Goal: Task Accomplishment & Management: Use online tool/utility

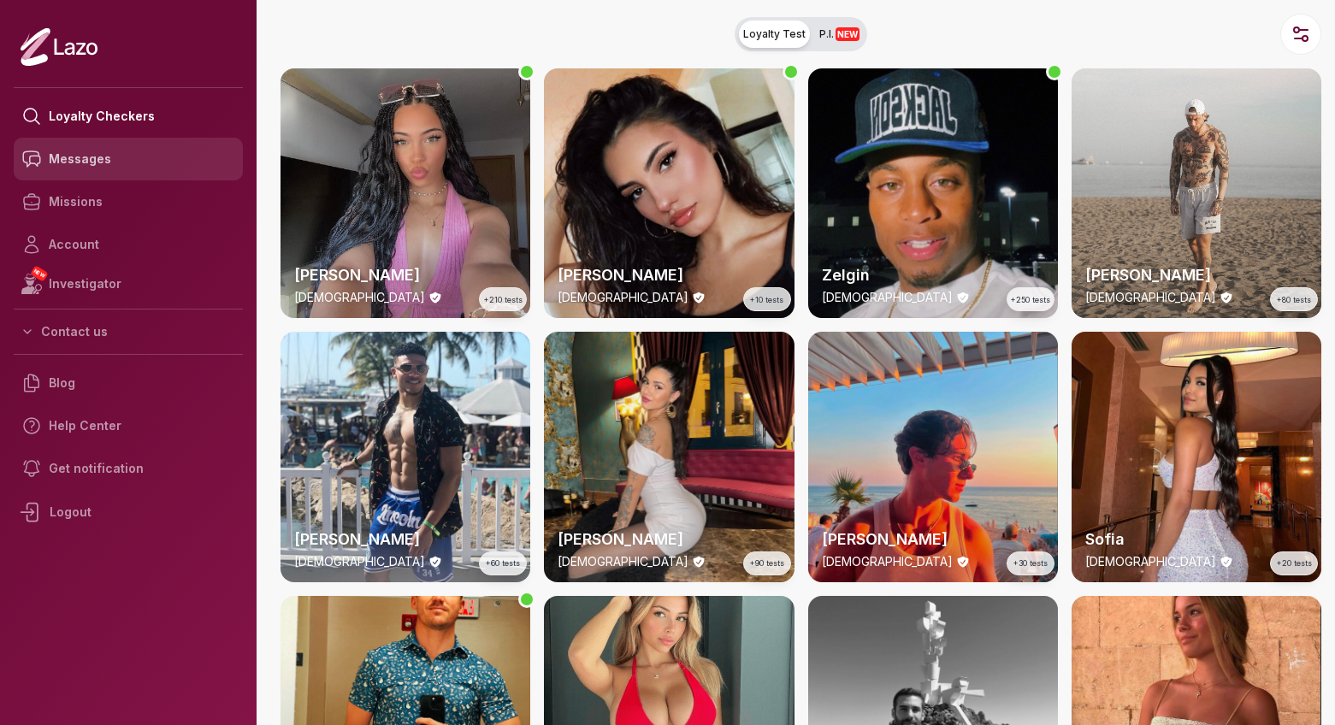
click at [92, 171] on link "Messages" at bounding box center [128, 159] width 229 height 43
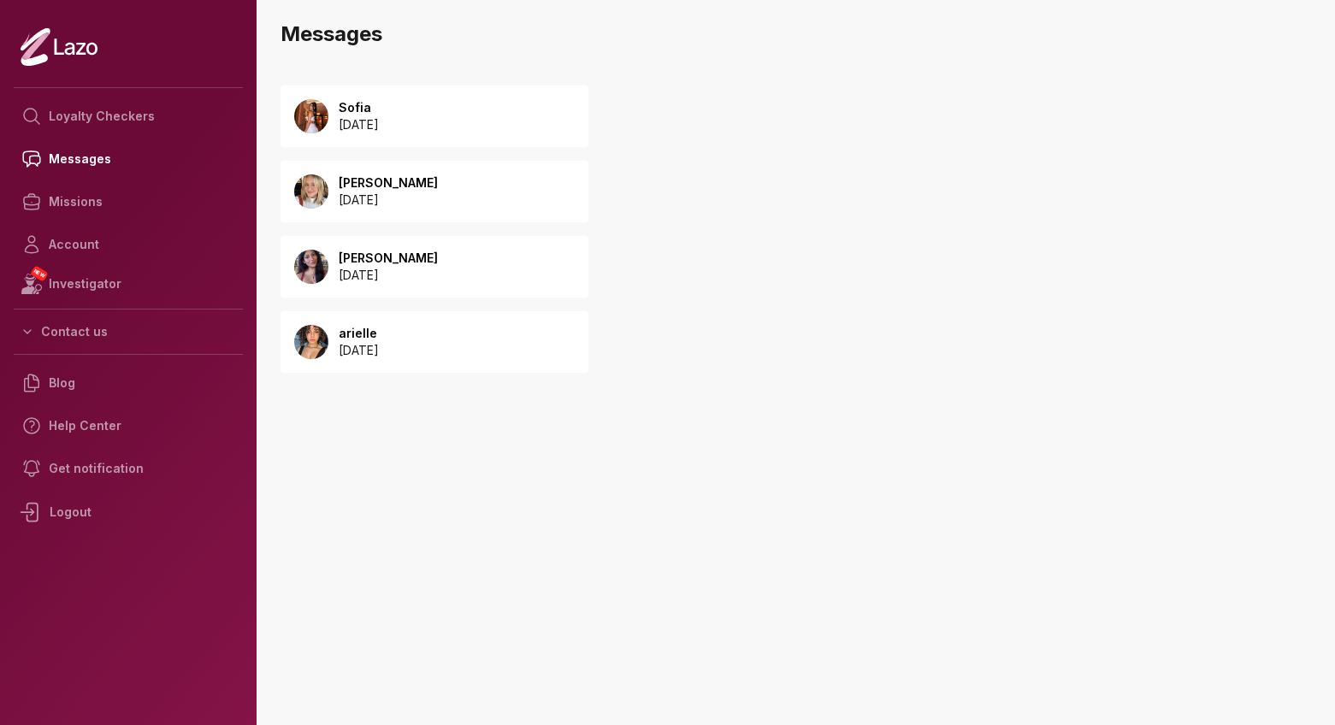
click at [426, 132] on div "Sofia [DATE]" at bounding box center [435, 117] width 308 height 62
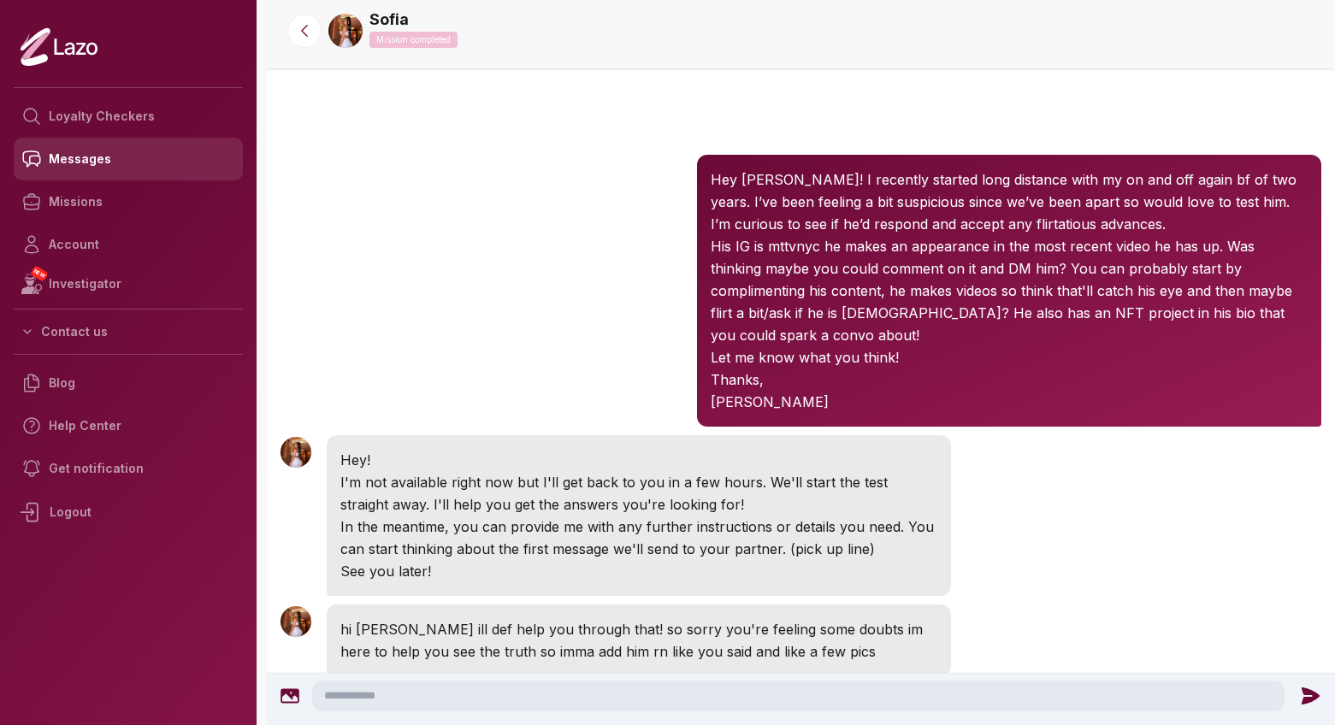
click at [93, 157] on link "Messages" at bounding box center [128, 159] width 229 height 43
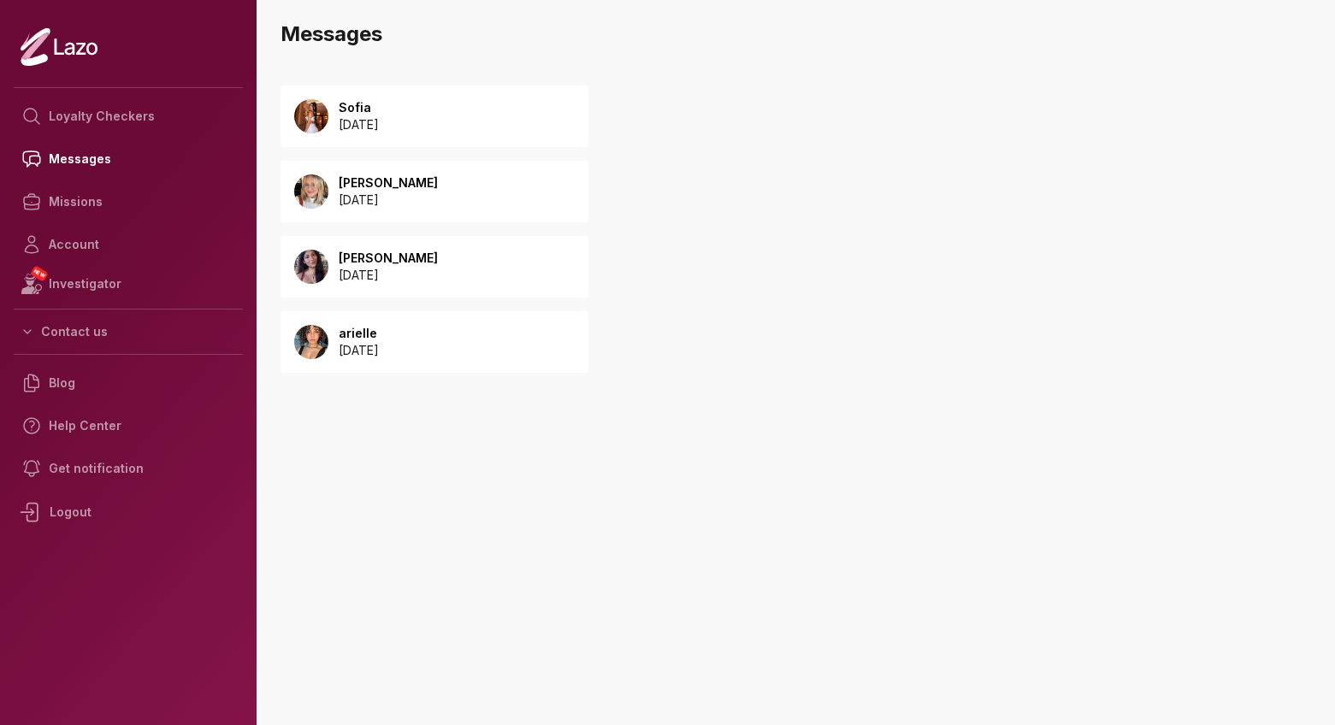
click at [379, 329] on p "arielle" at bounding box center [359, 333] width 40 height 17
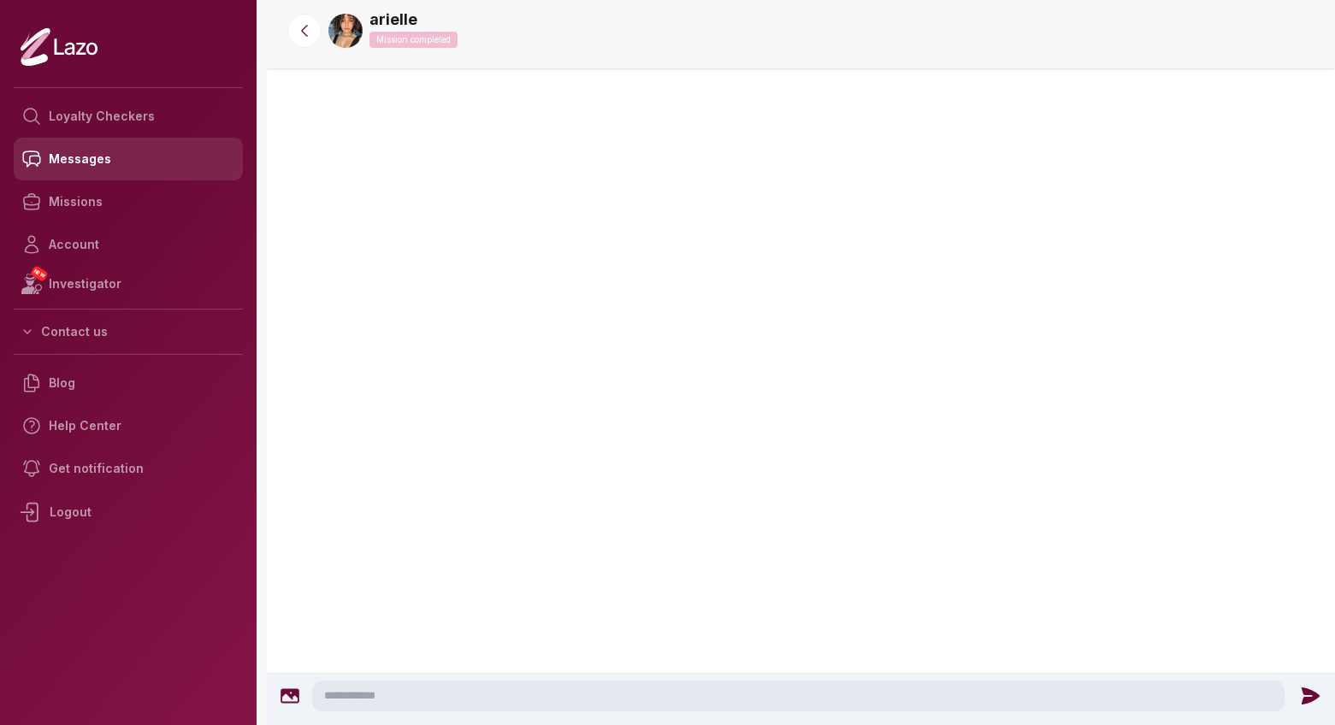
click at [104, 157] on link "Messages" at bounding box center [128, 159] width 229 height 43
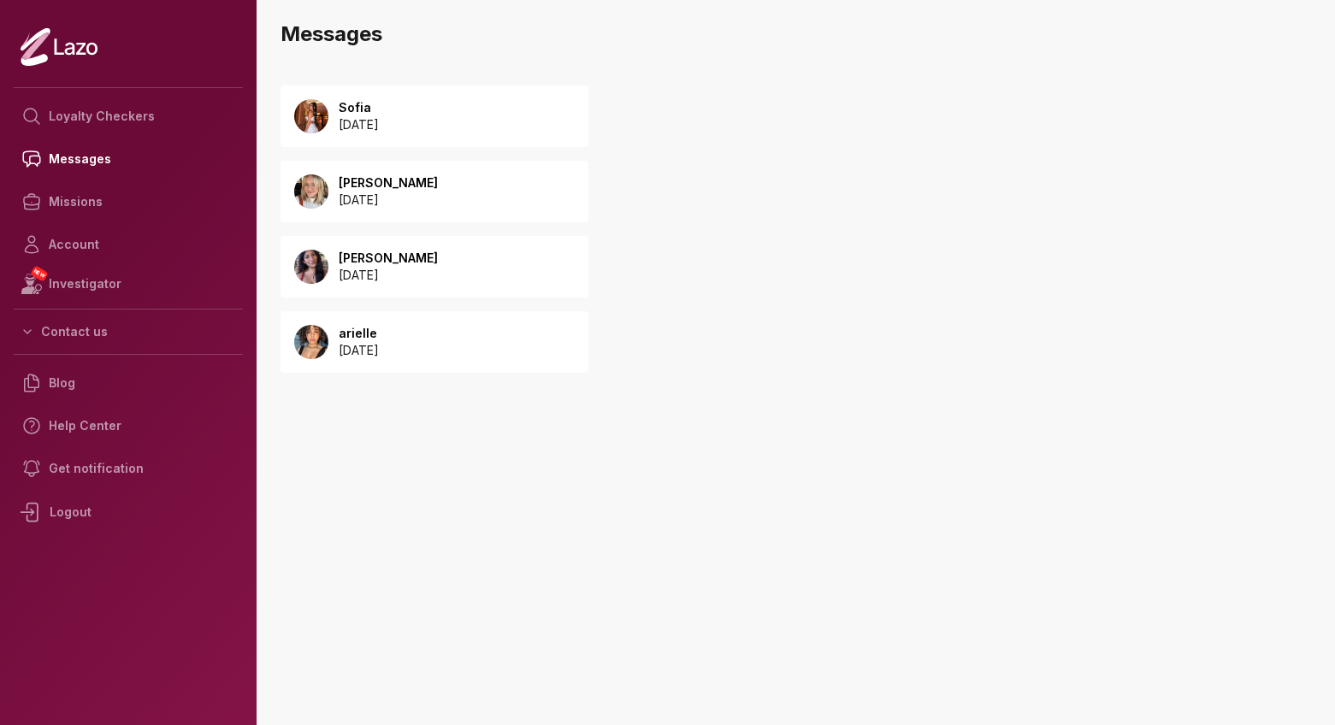
click at [372, 192] on p "[DATE]" at bounding box center [388, 200] width 99 height 17
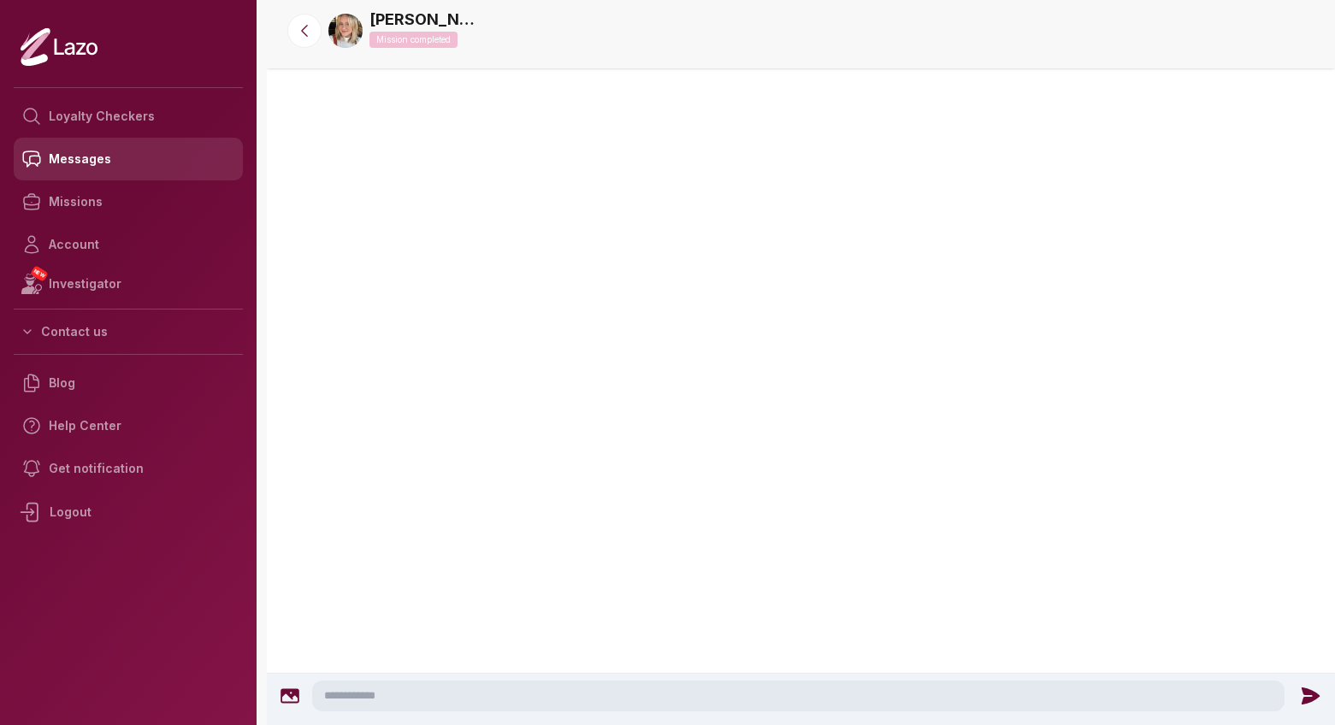
click at [98, 151] on link "Messages" at bounding box center [128, 159] width 229 height 43
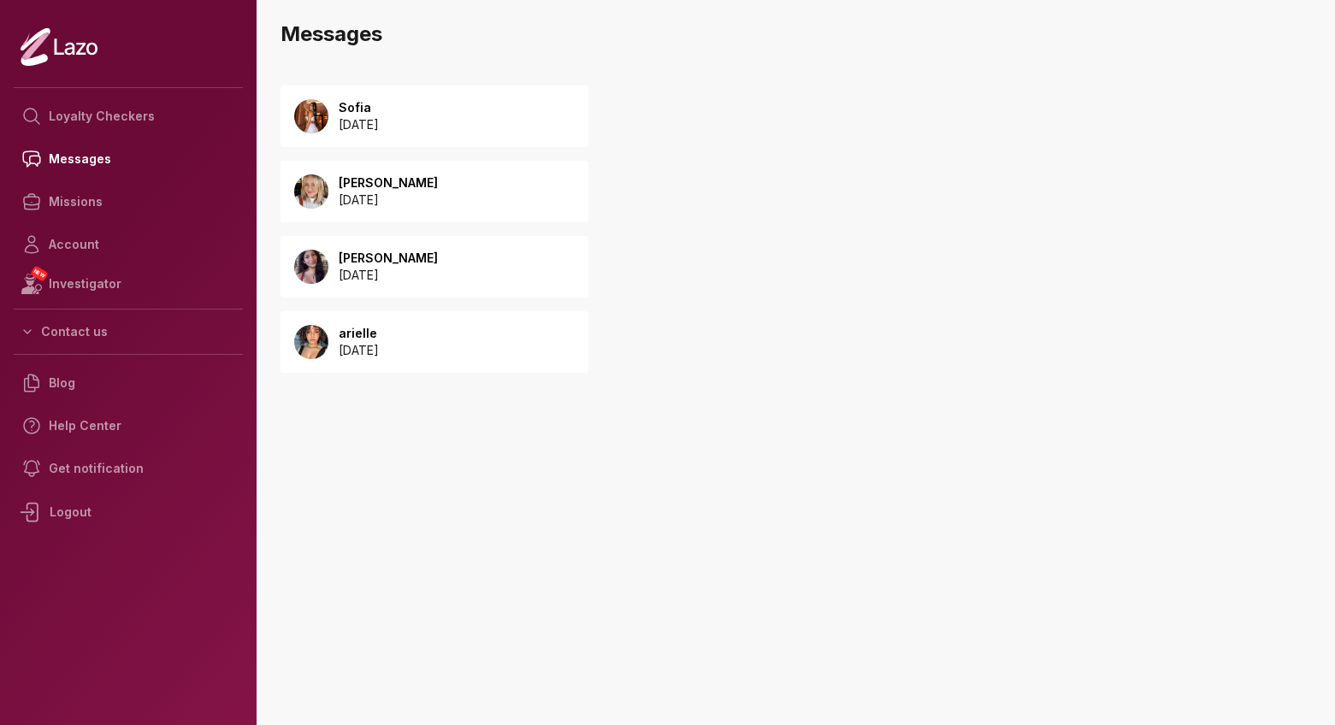
click at [362, 103] on p "Sofia" at bounding box center [359, 107] width 40 height 17
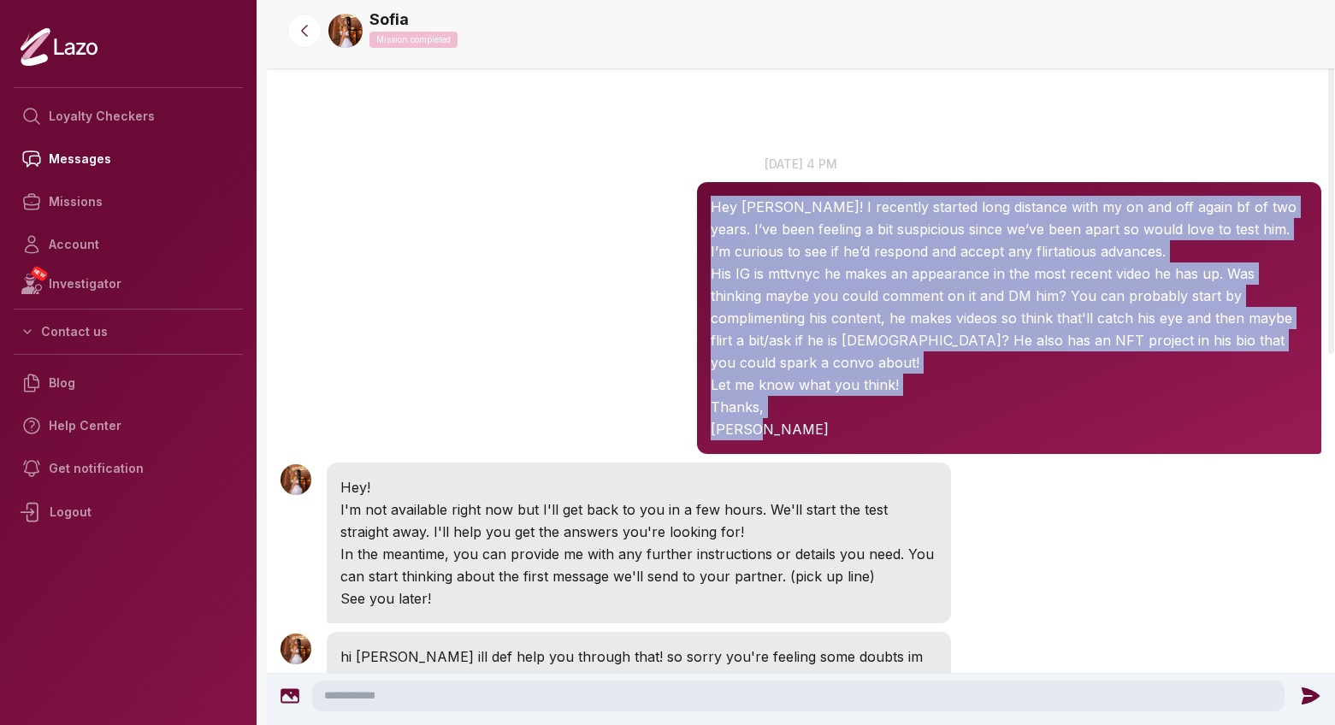
drag, startPoint x: 776, startPoint y: 412, endPoint x: 712, endPoint y: 208, distance: 214.2
click at [712, 208] on div "Hey [PERSON_NAME]! I recently started long distance with my on and off again bf…" at bounding box center [1009, 318] width 624 height 272
copy div "Hey [PERSON_NAME]! I recently started long distance with my on and off again bf…"
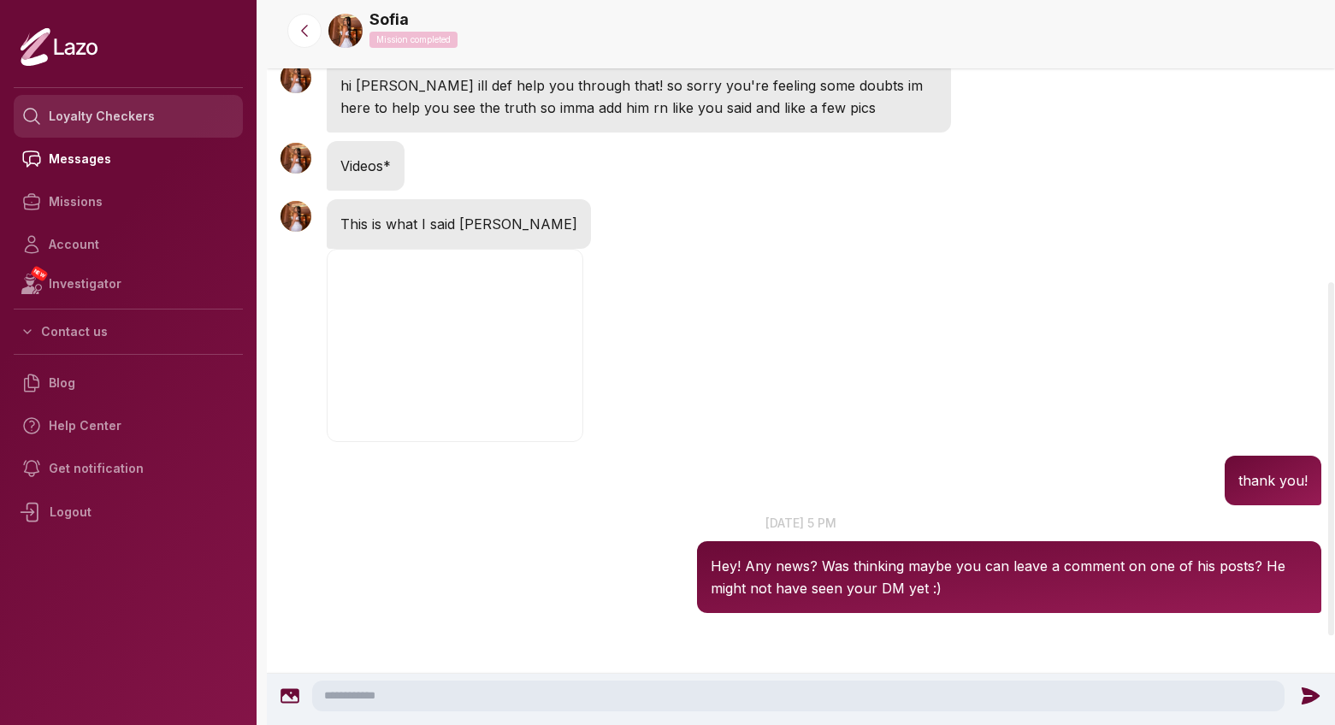
scroll to position [578, 0]
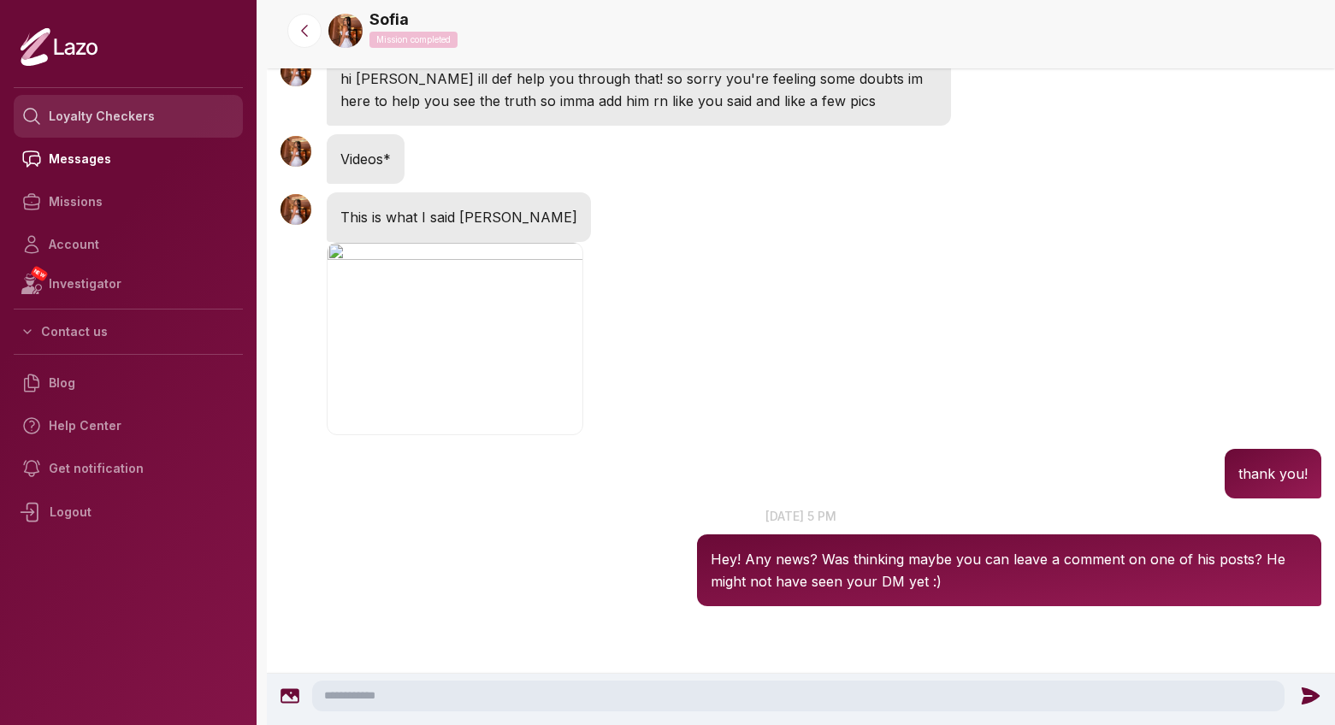
click at [120, 121] on link "Loyalty Checkers" at bounding box center [128, 116] width 229 height 43
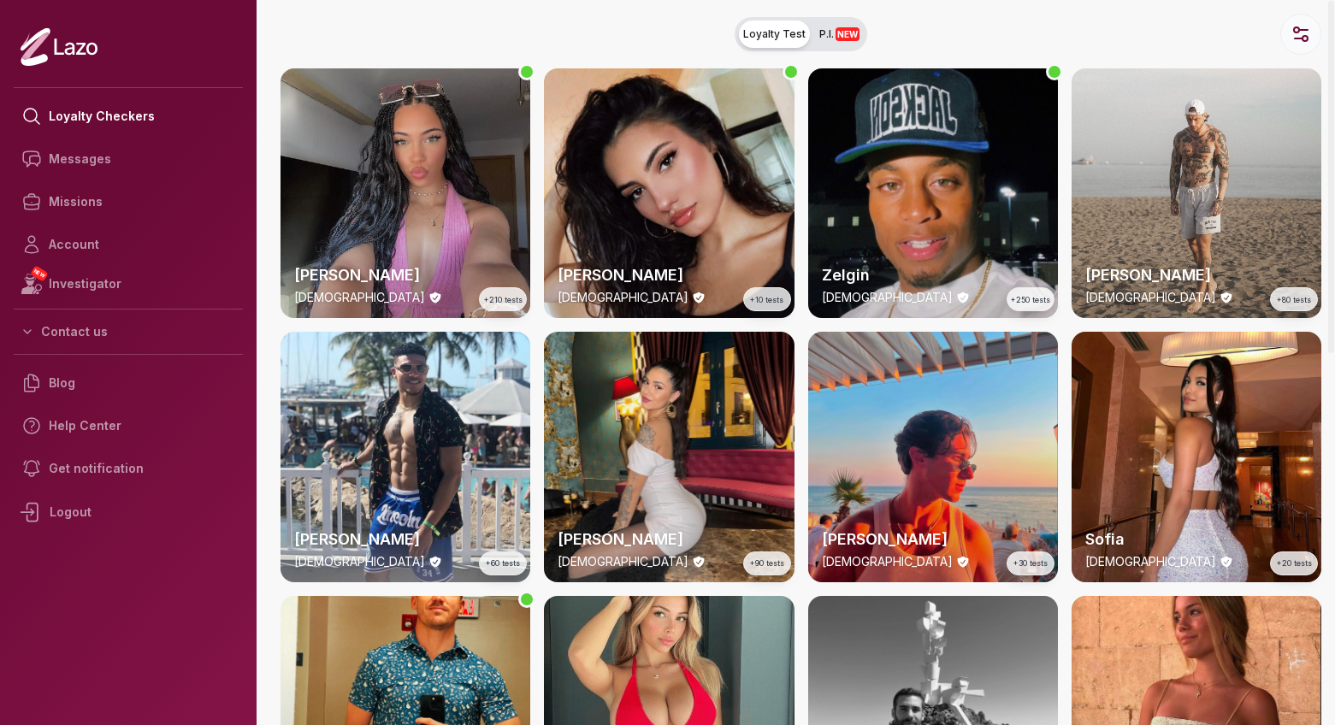
click at [1300, 34] on icon "button" at bounding box center [1301, 34] width 21 height 21
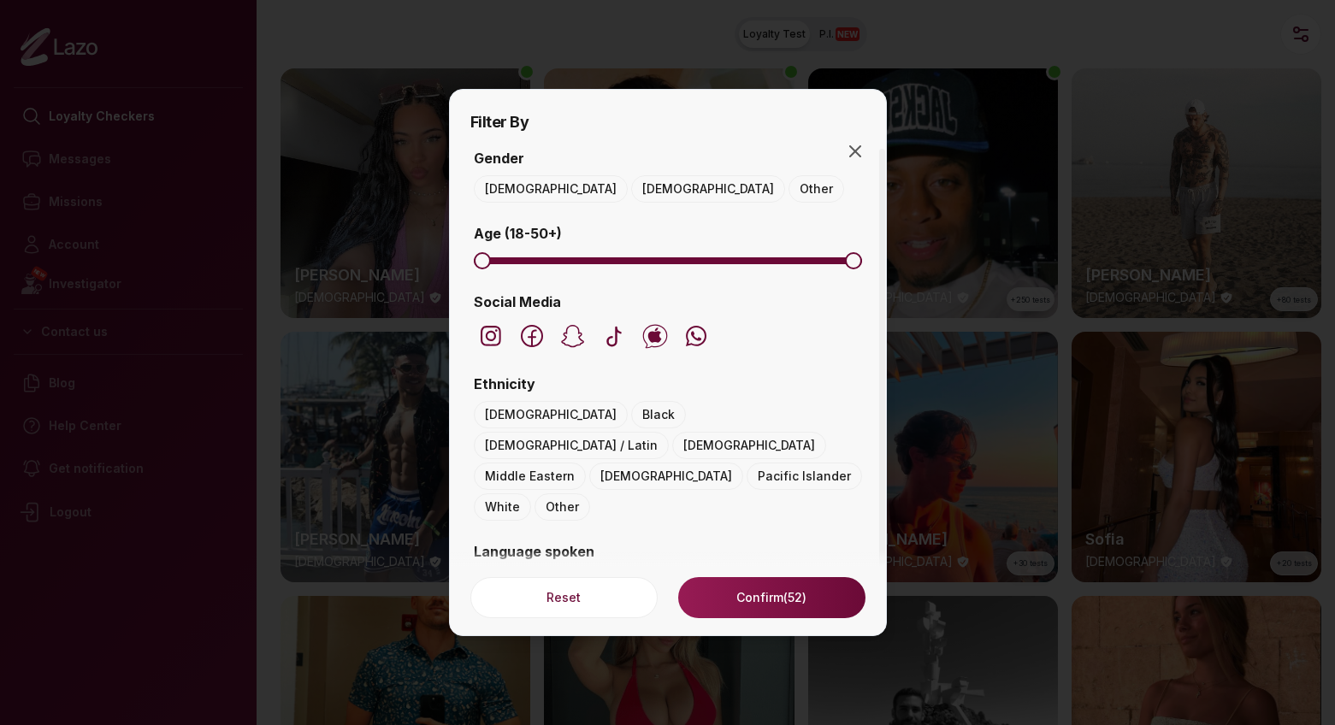
click at [631, 200] on button "[DEMOGRAPHIC_DATA]" at bounding box center [708, 188] width 154 height 27
click at [495, 329] on icon "button" at bounding box center [491, 335] width 12 height 12
click at [644, 432] on button "[DEMOGRAPHIC_DATA] / Latin" at bounding box center [571, 445] width 195 height 27
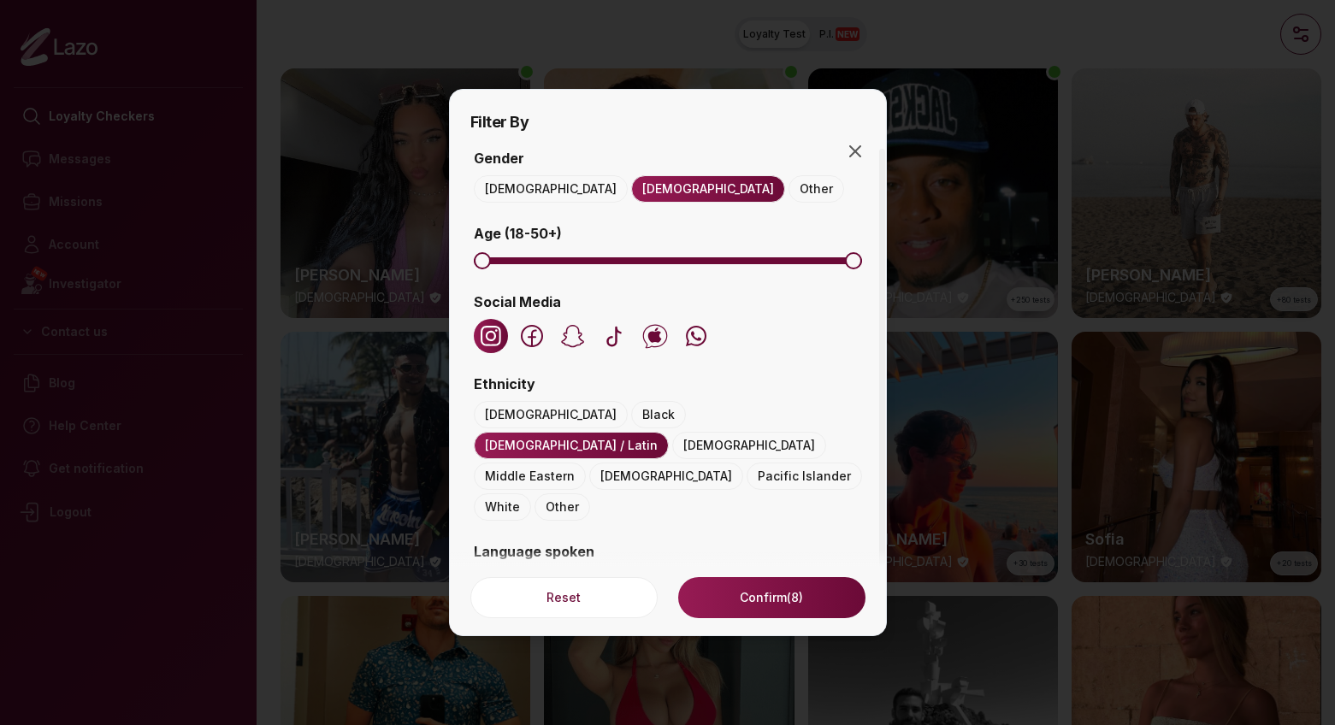
click at [606, 463] on button "[DEMOGRAPHIC_DATA]" at bounding box center [666, 476] width 154 height 27
click at [631, 415] on button "Black" at bounding box center [658, 414] width 55 height 27
click at [781, 598] on button "Confirm (20)" at bounding box center [771, 597] width 186 height 41
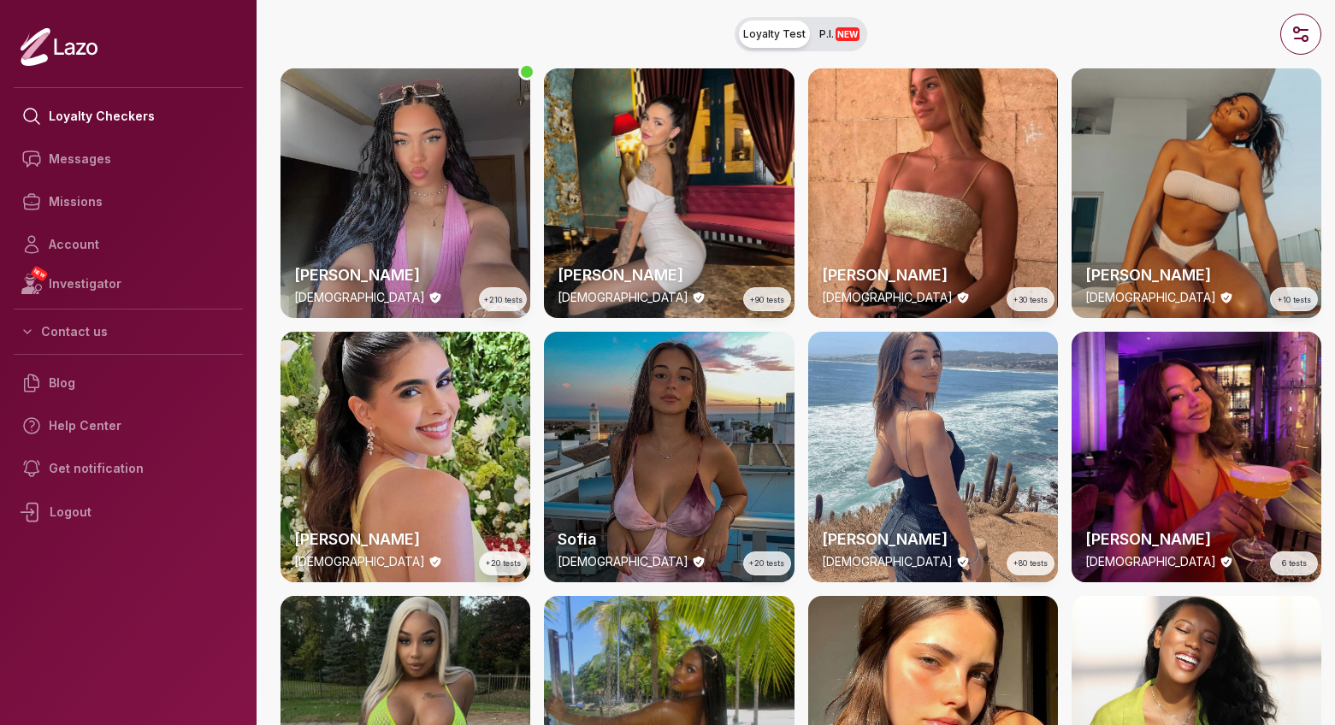
click at [1197, 187] on div "[PERSON_NAME] [DEMOGRAPHIC_DATA] +10 tests" at bounding box center [1197, 193] width 250 height 250
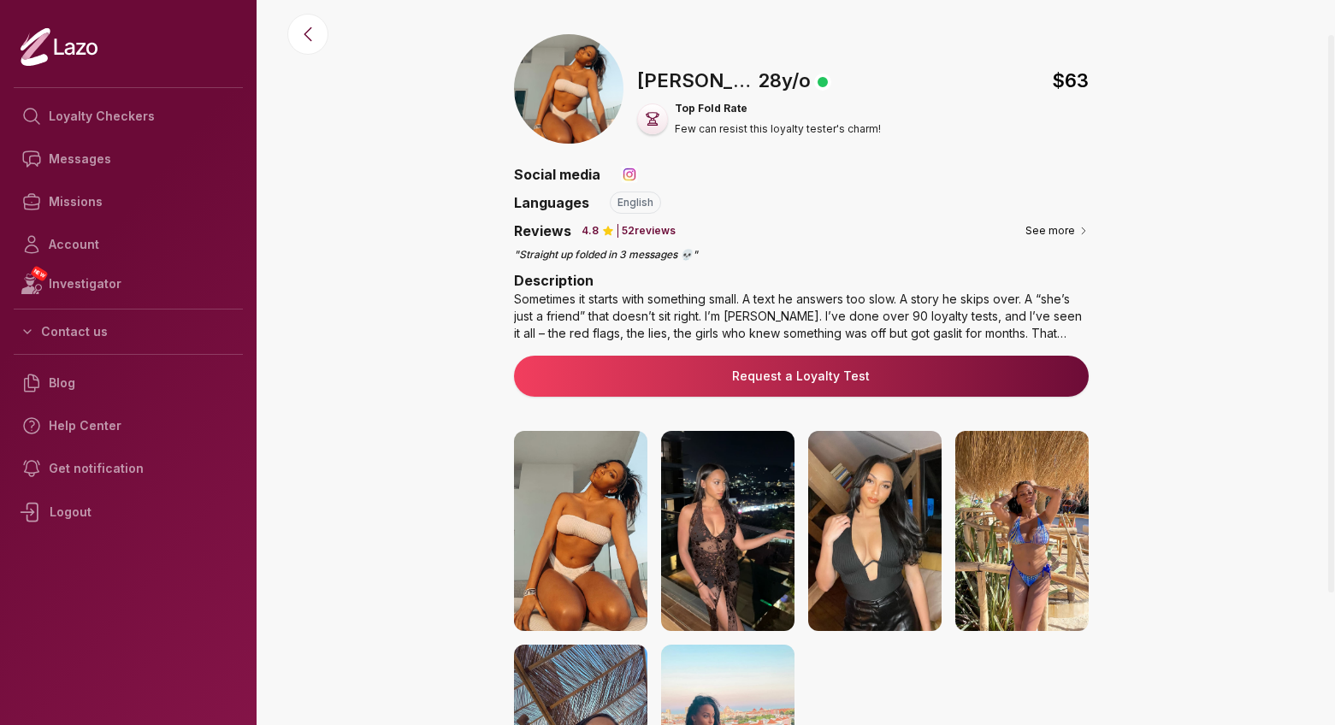
click at [1052, 321] on div "Sometimes it starts with something small. A text he answers too slow. A story h…" at bounding box center [801, 316] width 575 height 51
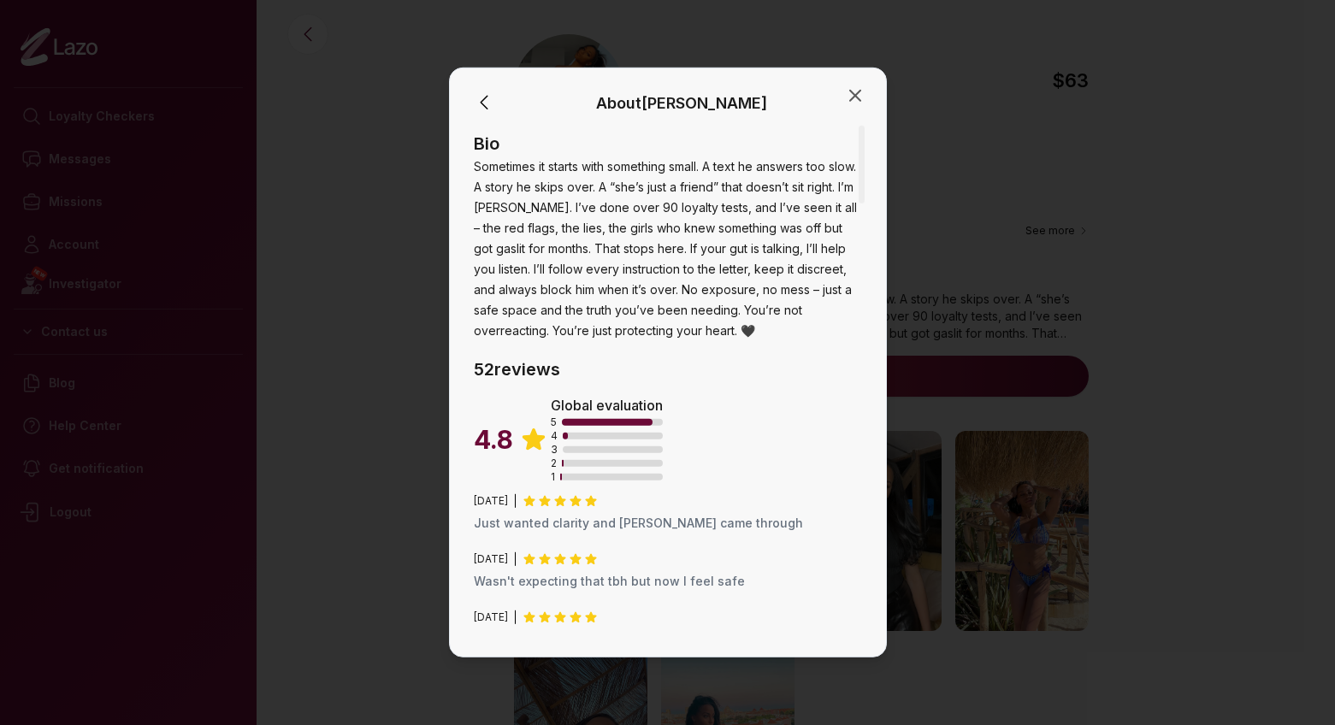
scroll to position [13, 0]
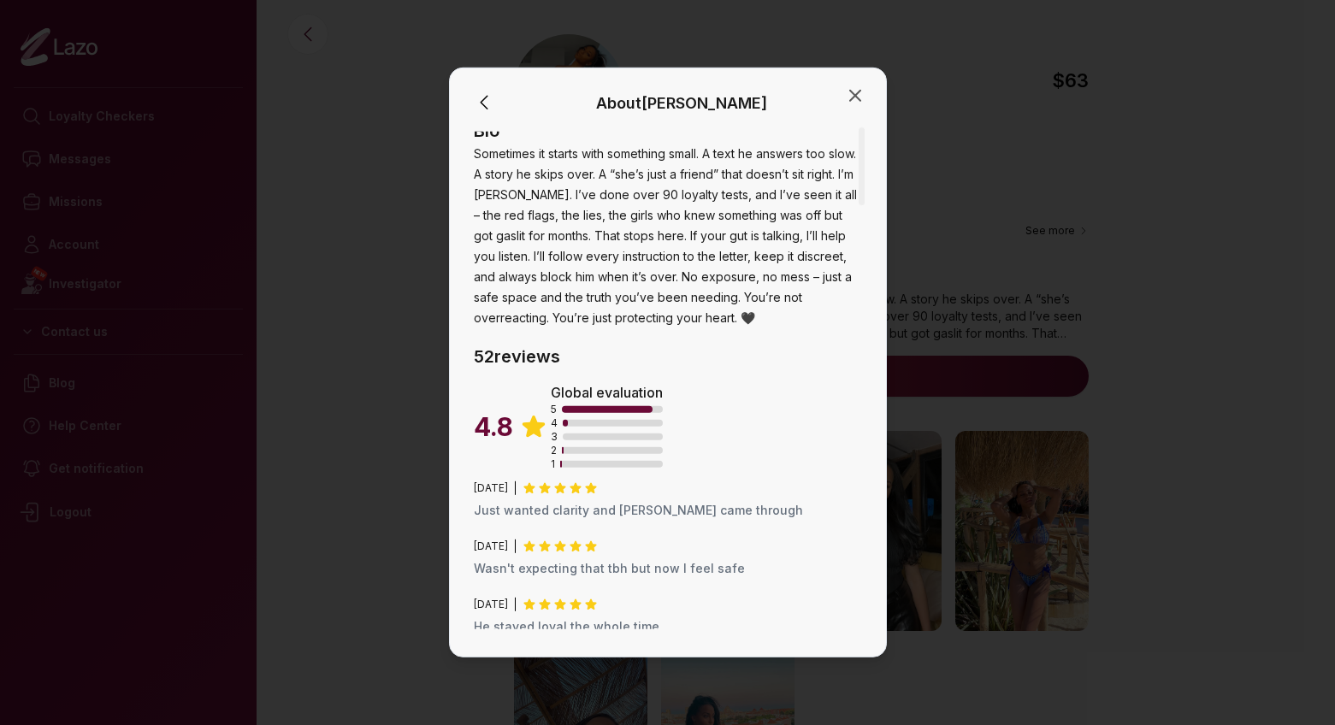
click at [565, 470] on div "1" at bounding box center [607, 465] width 112 height 14
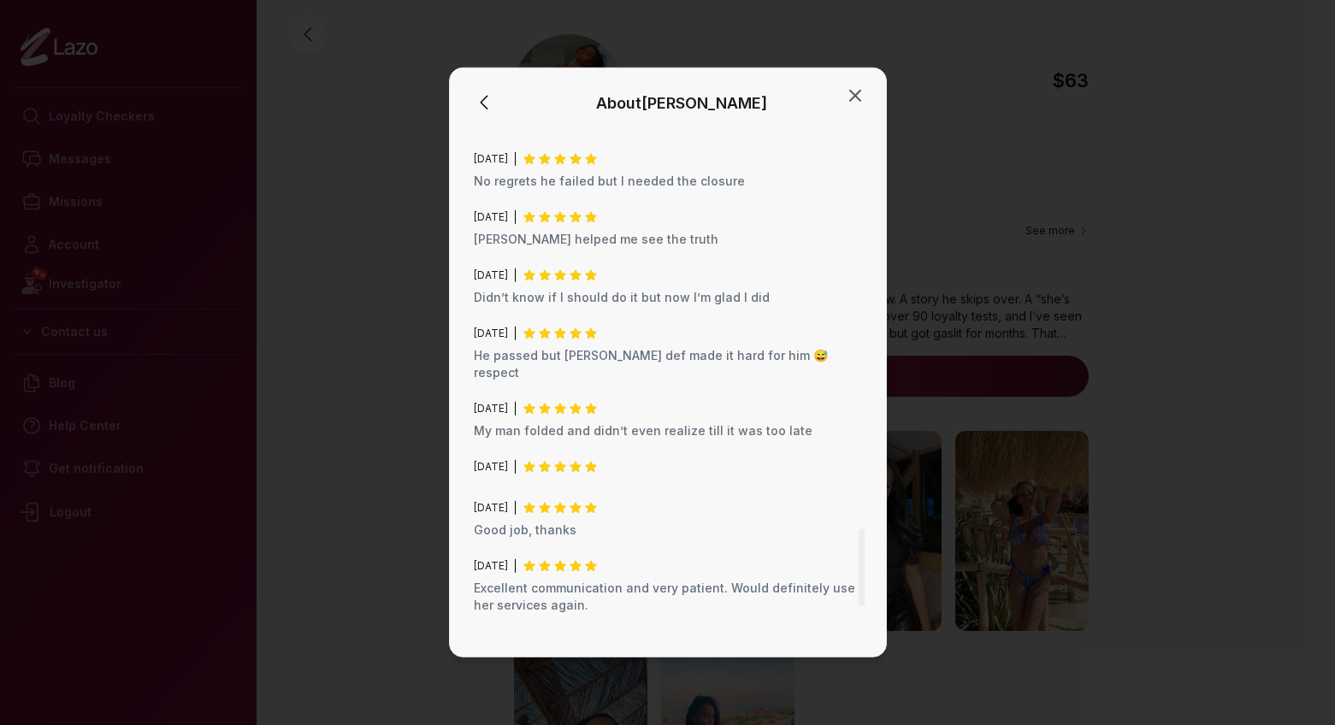
scroll to position [2758, 0]
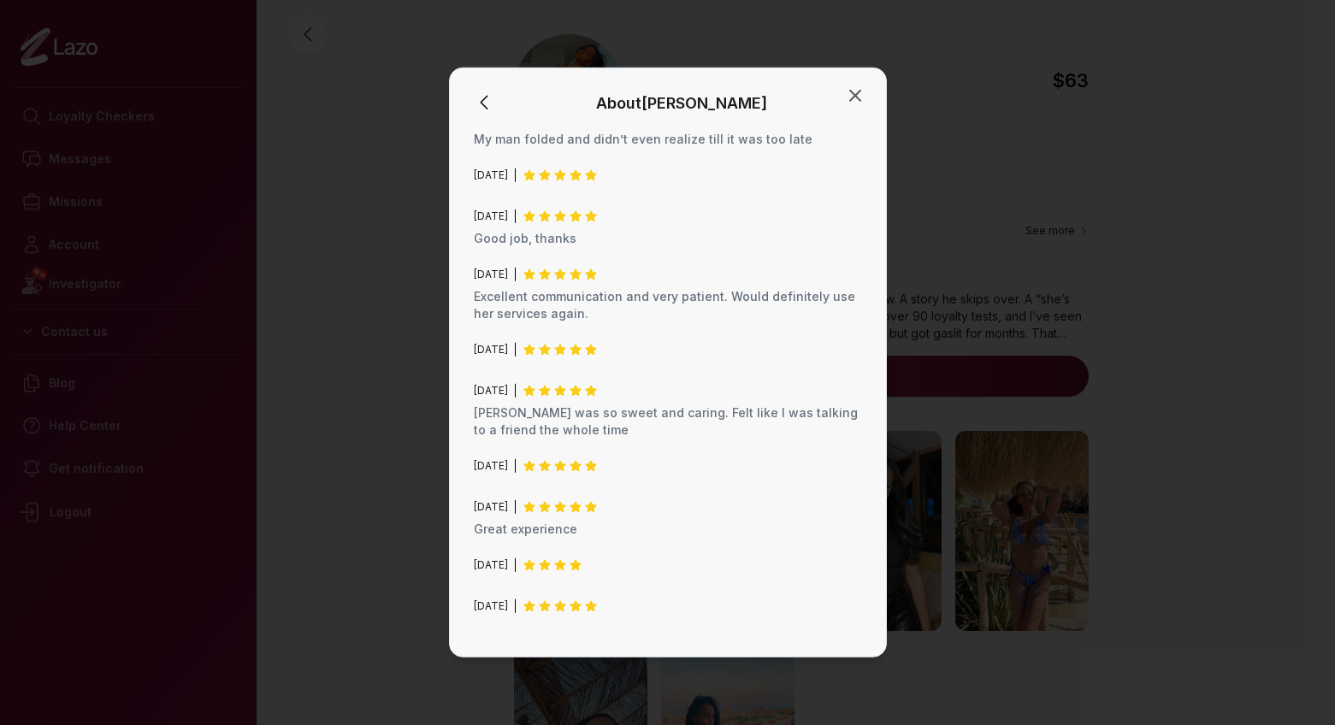
click at [863, 84] on div "About [PERSON_NAME] Bio Sometimes it starts with something small. A text he ans…" at bounding box center [668, 363] width 438 height 590
click at [854, 97] on icon "button" at bounding box center [855, 96] width 21 height 21
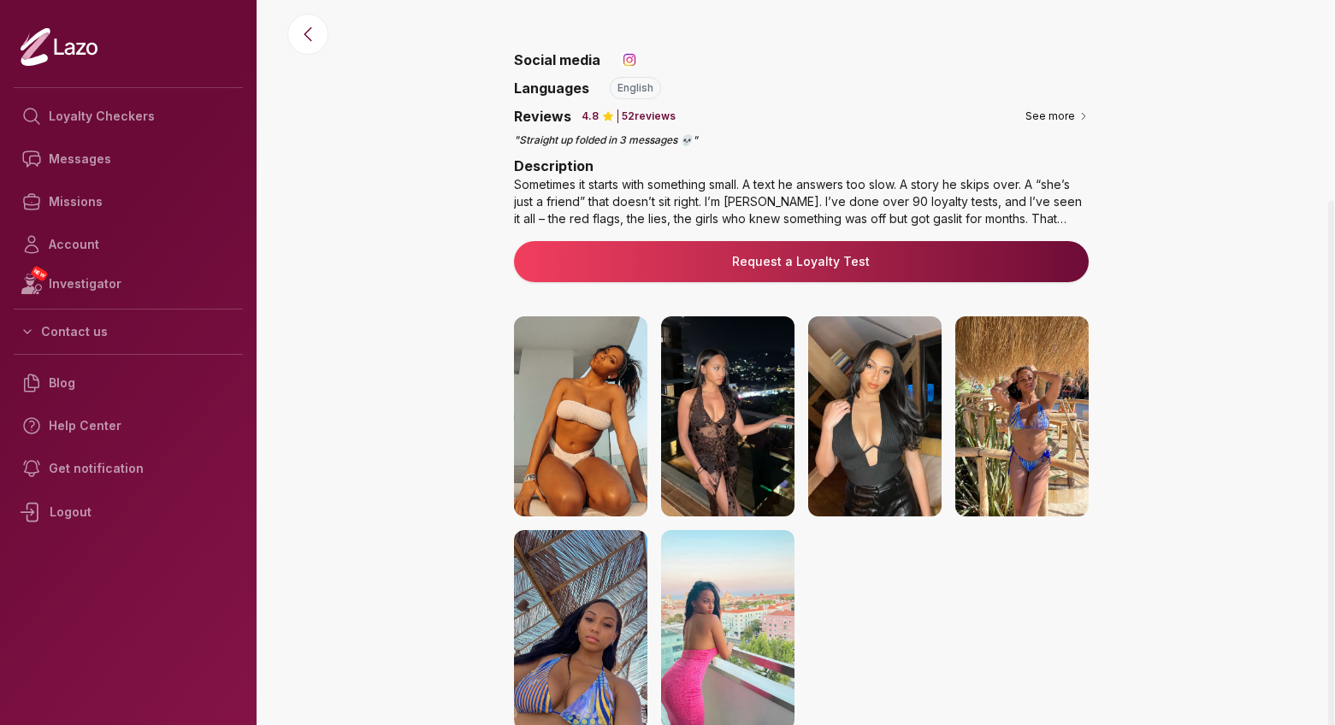
scroll to position [216, 0]
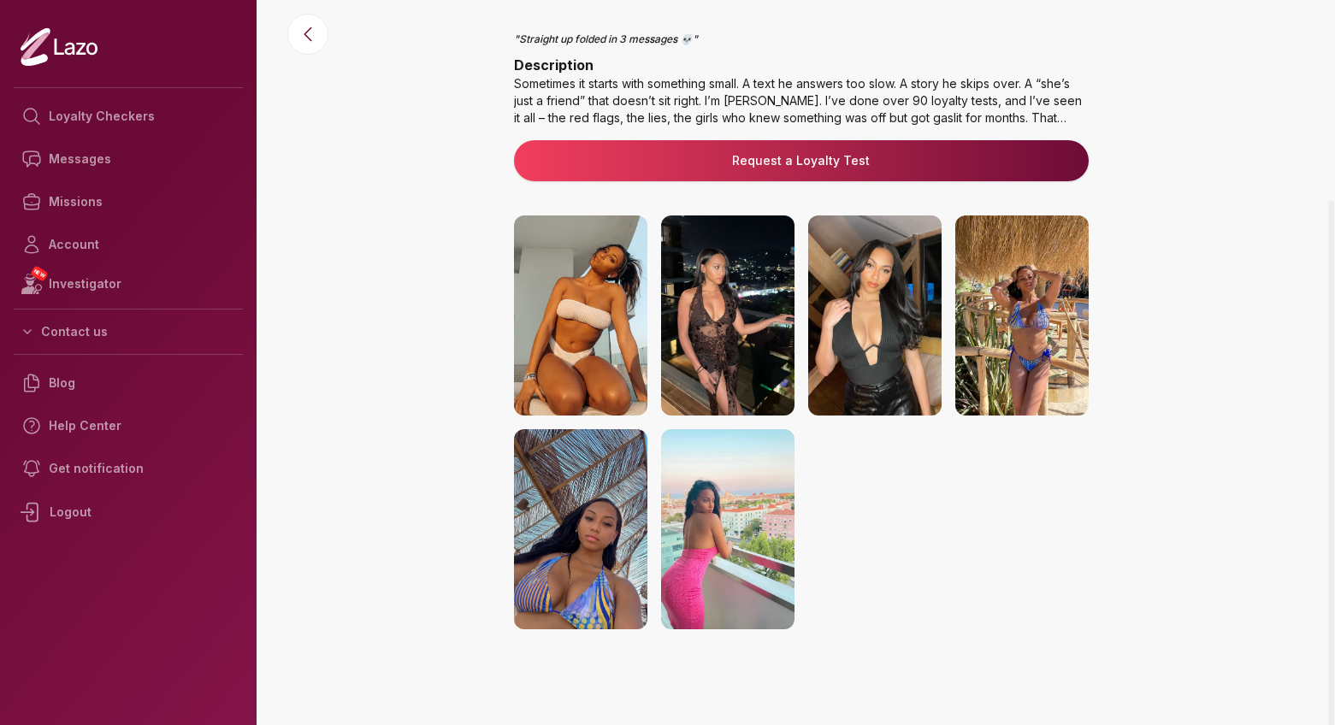
click at [606, 350] on img at bounding box center [580, 316] width 133 height 200
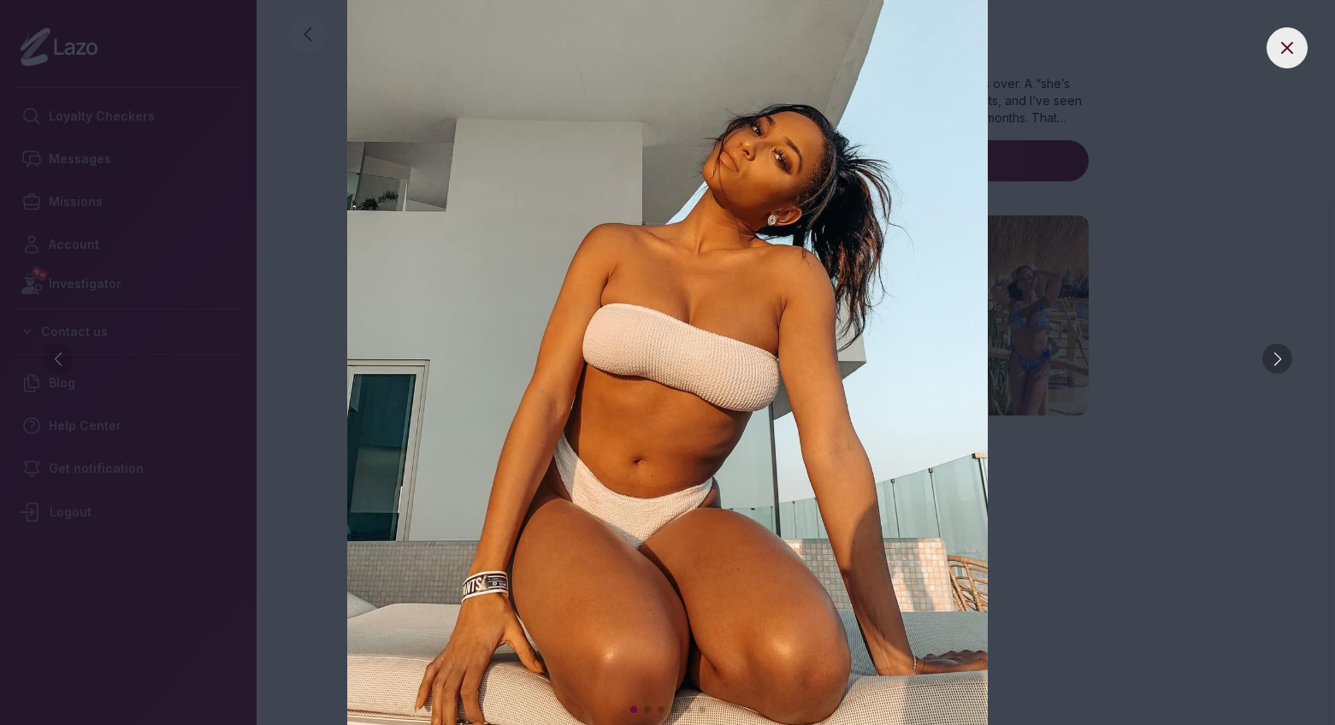
click at [1289, 365] on div at bounding box center [1277, 359] width 30 height 30
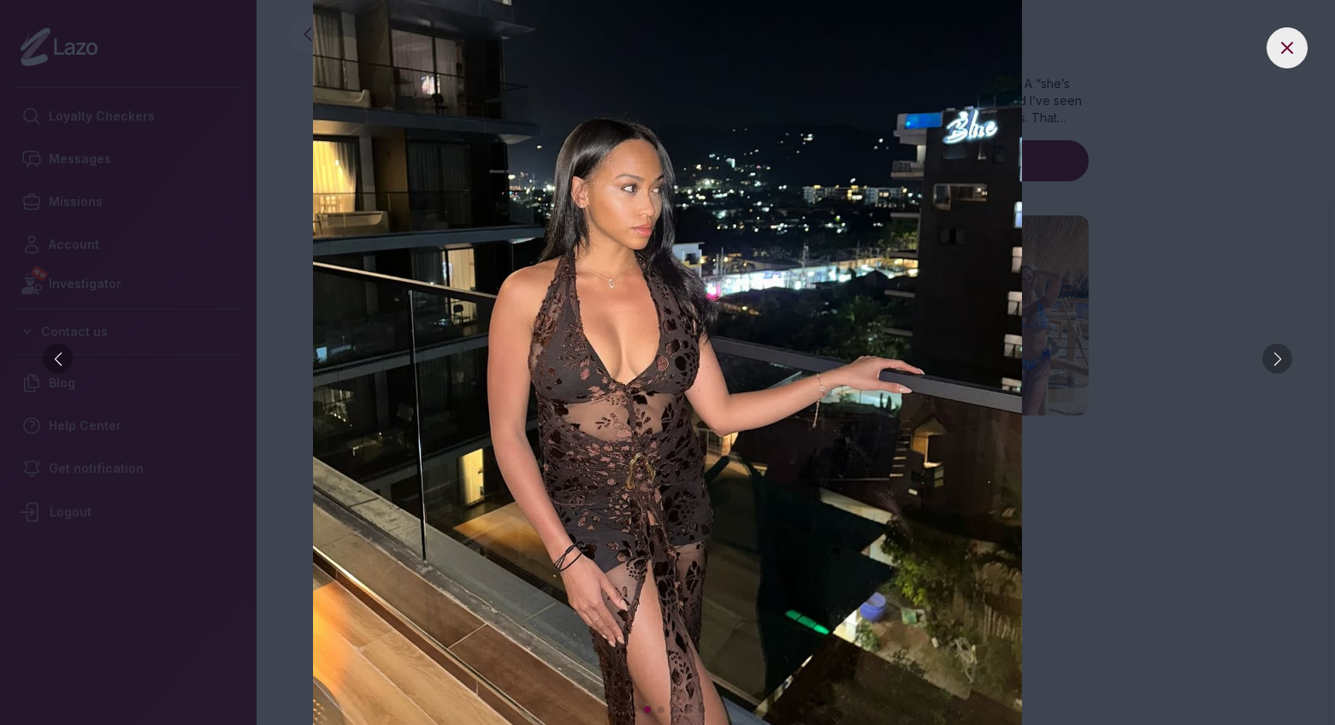
click at [1289, 365] on div at bounding box center [1277, 359] width 30 height 30
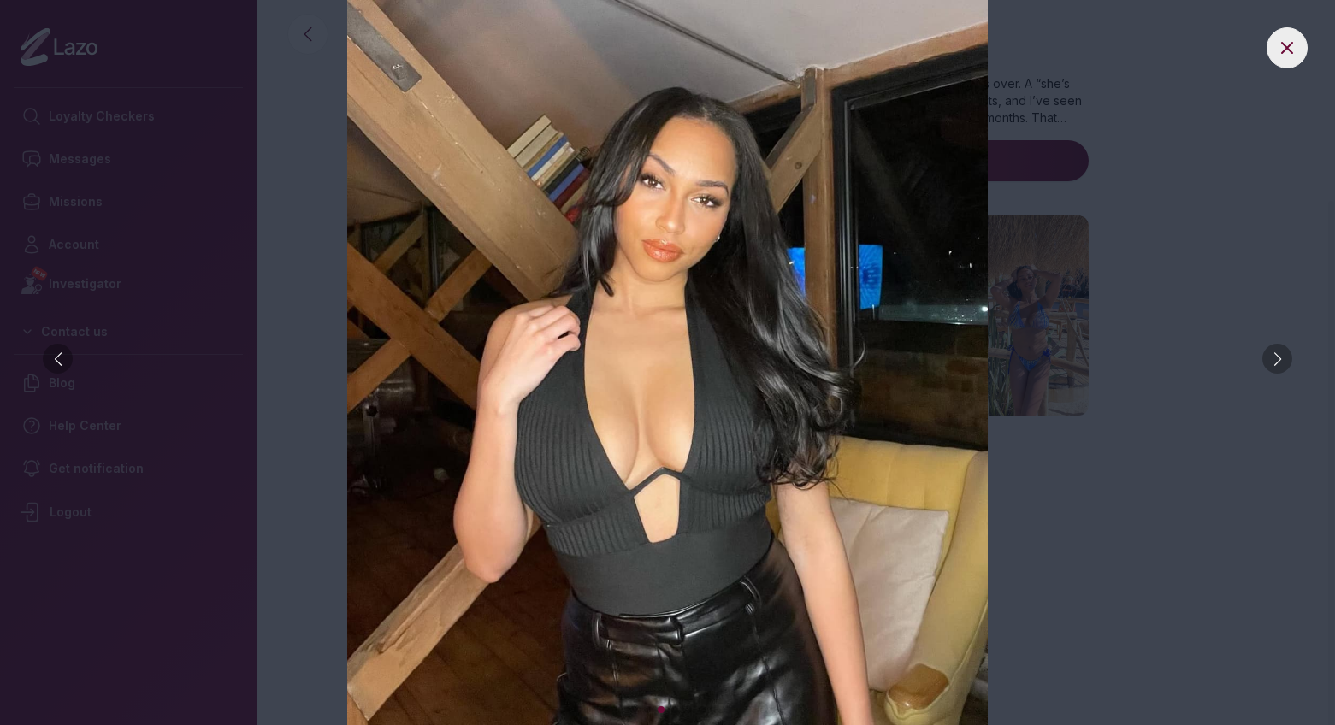
click at [1289, 365] on div at bounding box center [1277, 359] width 30 height 30
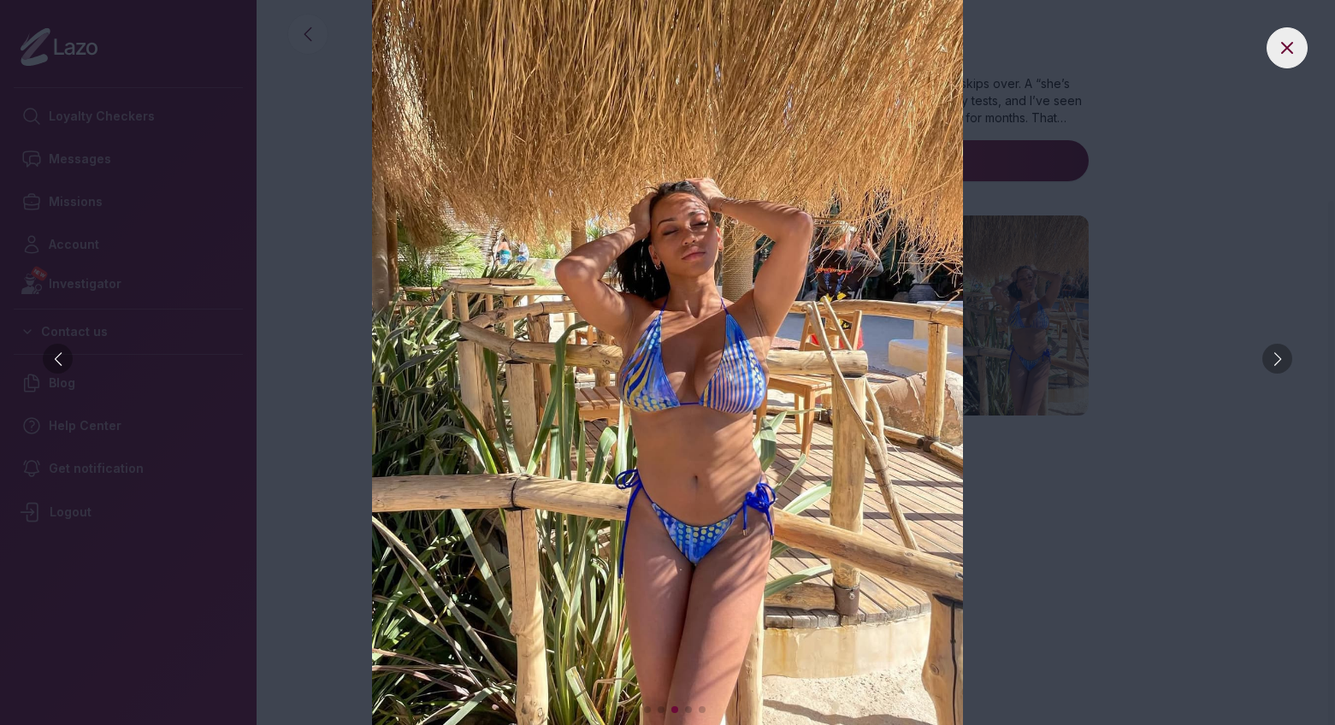
click at [1289, 365] on div at bounding box center [1277, 359] width 30 height 30
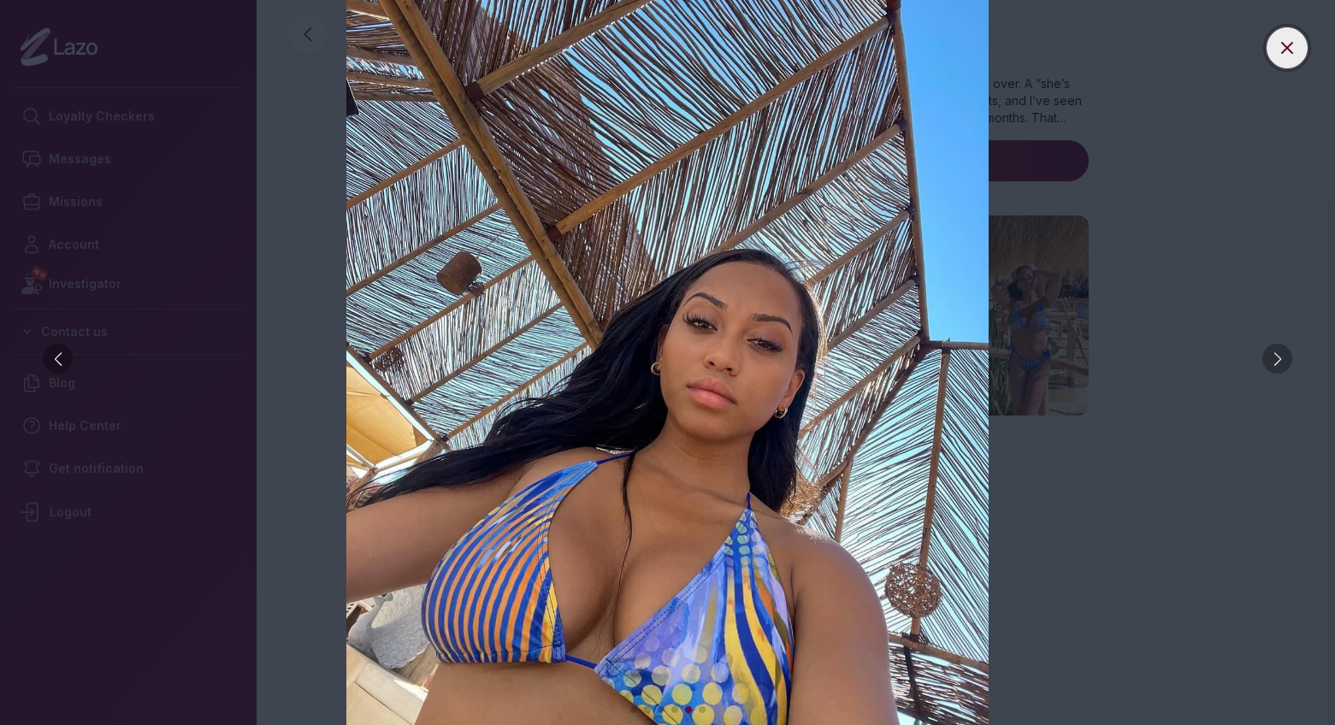
click at [1291, 41] on icon at bounding box center [1287, 48] width 21 height 21
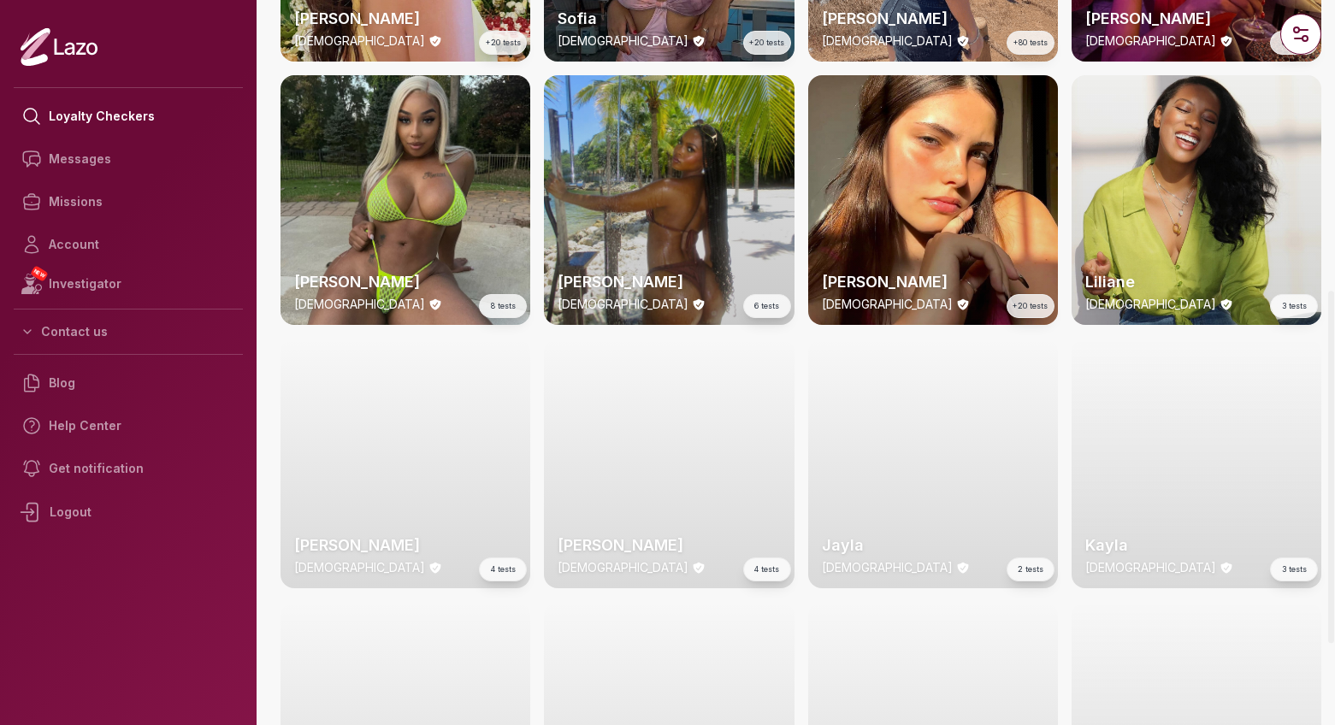
scroll to position [764, 0]
